Goal: Information Seeking & Learning: Learn about a topic

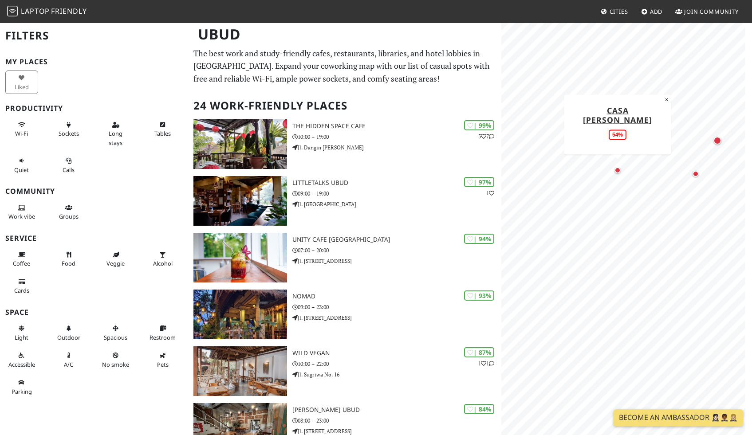
click at [620, 174] on div "Map marker" at bounding box center [617, 170] width 11 height 11
click at [598, 150] on div "Map marker" at bounding box center [595, 147] width 9 height 9
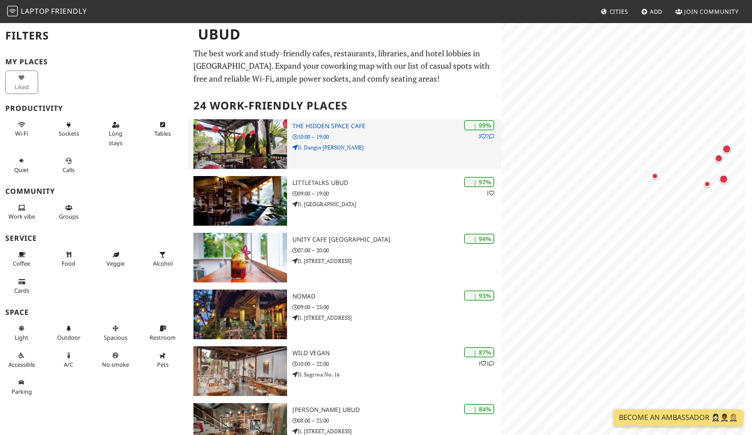
click at [381, 133] on p "10:00 – 19:00" at bounding box center [396, 137] width 209 height 8
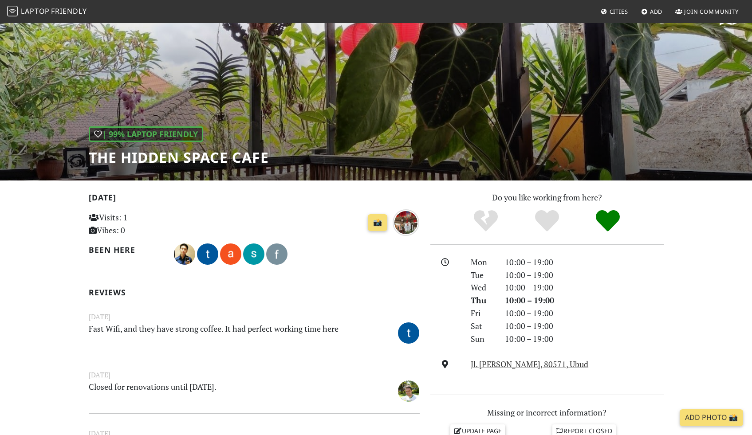
scroll to position [186, 0]
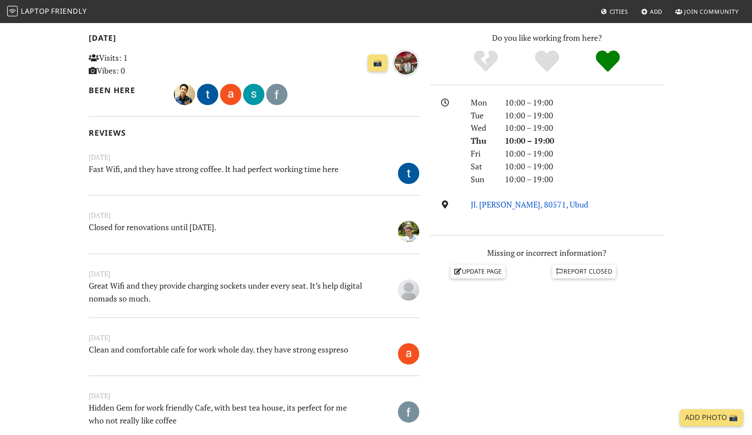
click at [511, 207] on link "Jl. [PERSON_NAME], 80571, Ubud" at bounding box center [530, 204] width 118 height 11
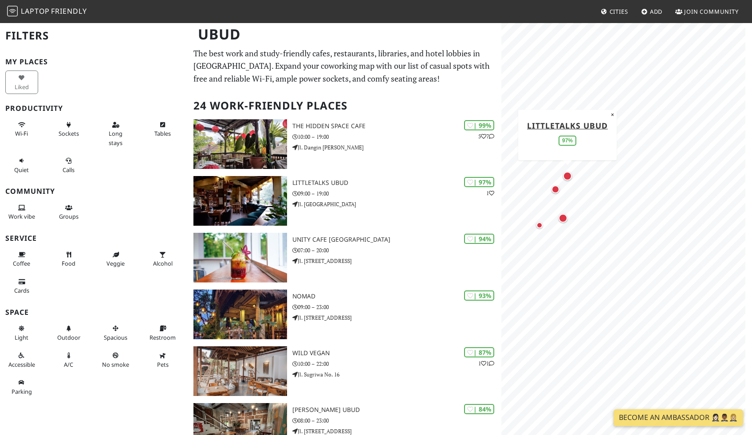
click at [570, 174] on div "Map marker" at bounding box center [567, 176] width 9 height 9
click at [554, 189] on div "Map marker" at bounding box center [556, 190] width 8 height 8
